Goal: Task Accomplishment & Management: Manage account settings

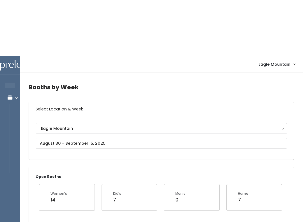
scroll to position [0, 117]
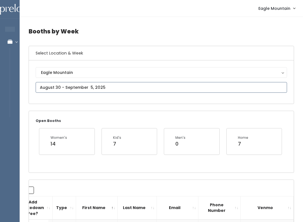
click at [89, 85] on input "text" at bounding box center [162, 87] width 252 height 11
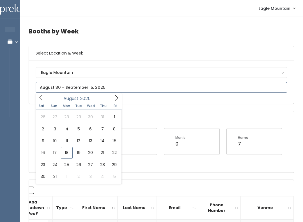
type input "August 23 to August 29"
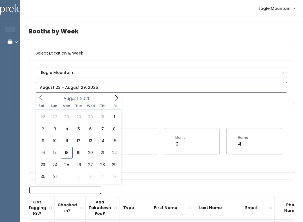
type input "August 23 to August 29"
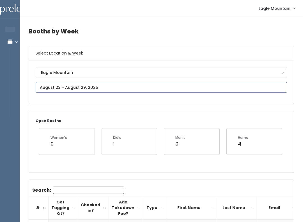
click at [78, 87] on input "text" at bounding box center [162, 87] width 252 height 11
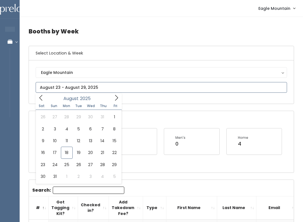
type input "[DATE] to [DATE]"
